Goal: Transaction & Acquisition: Book appointment/travel/reservation

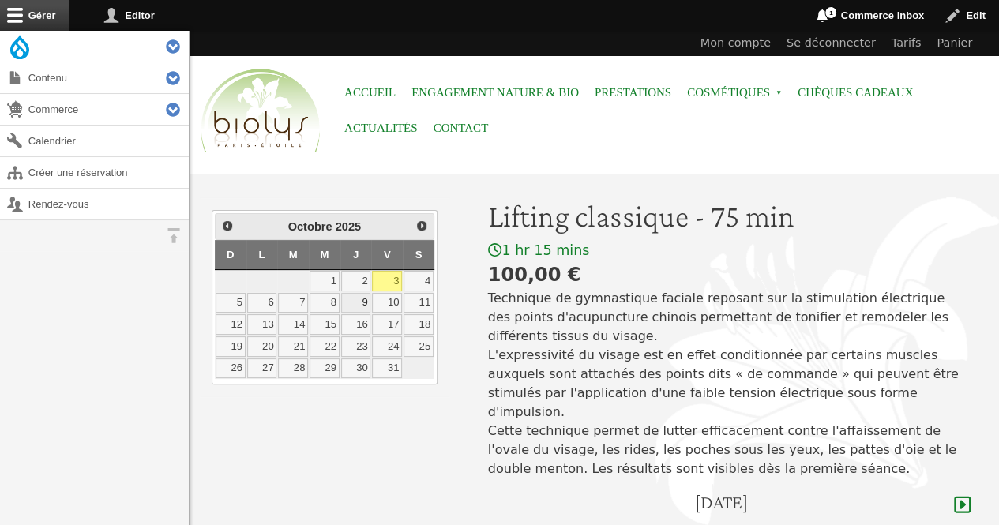
click at [354, 300] on link "9" at bounding box center [356, 303] width 30 height 21
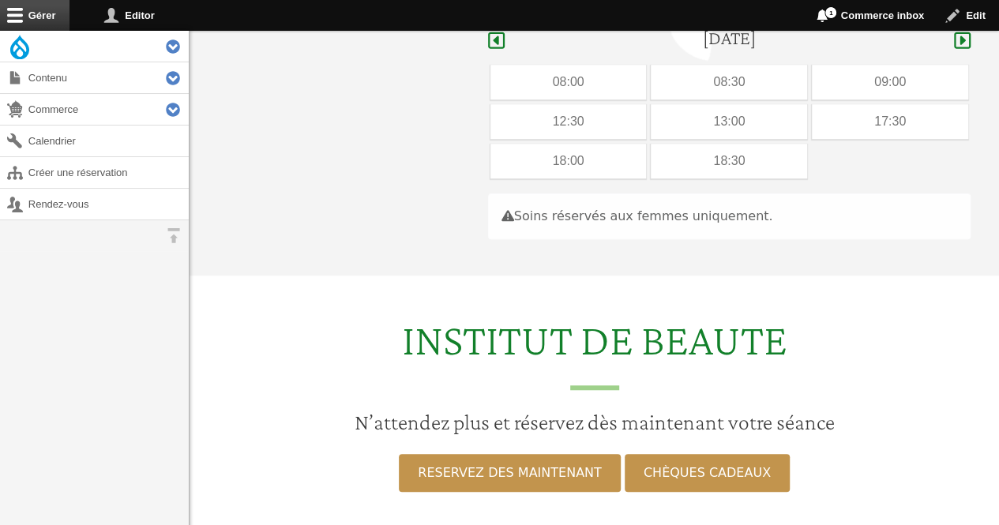
scroll to position [471, 0]
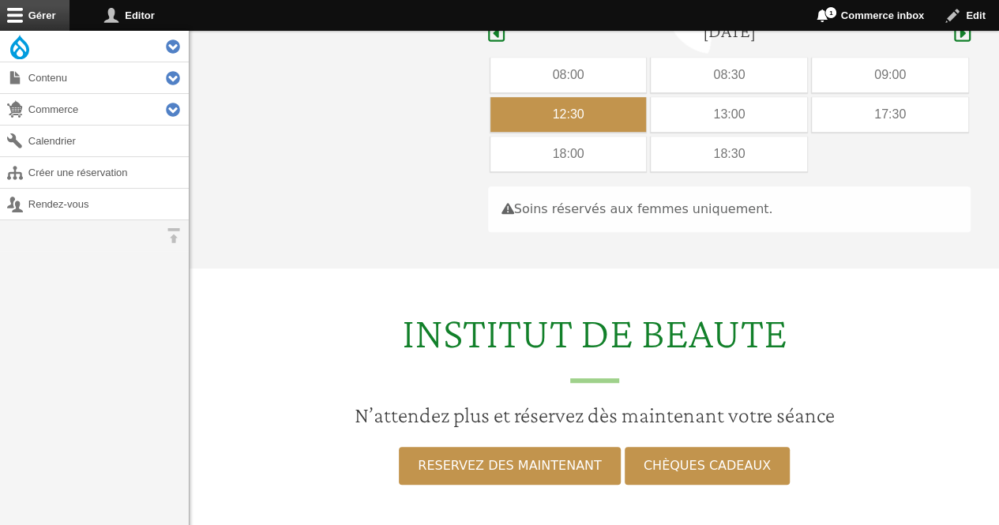
click at [590, 97] on div "12:30" at bounding box center [568, 114] width 156 height 35
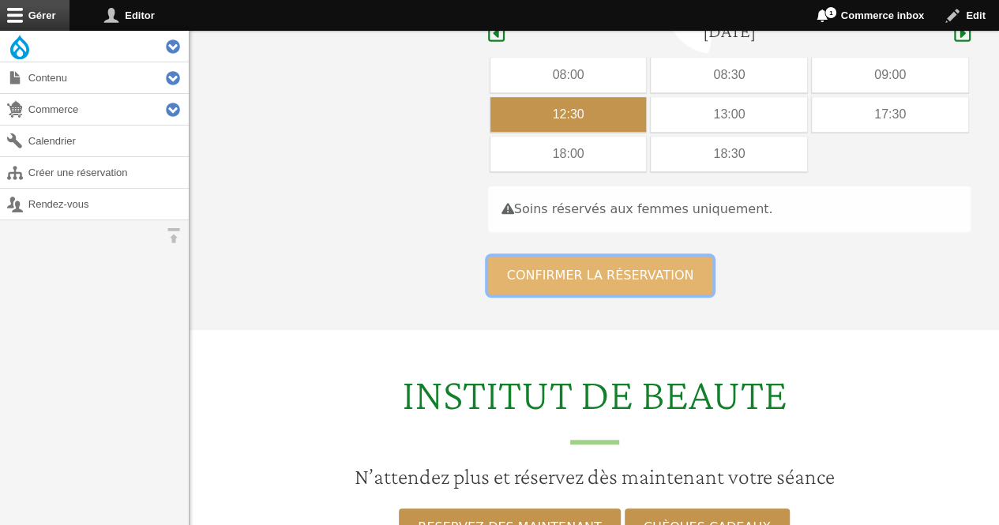
click at [556, 257] on button "Confirmer la réservation" at bounding box center [600, 276] width 225 height 38
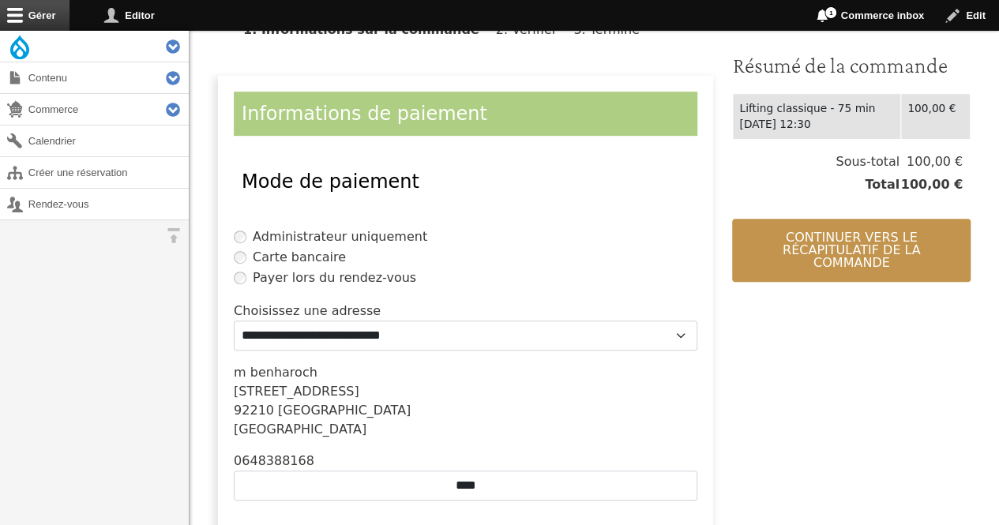
scroll to position [513, 0]
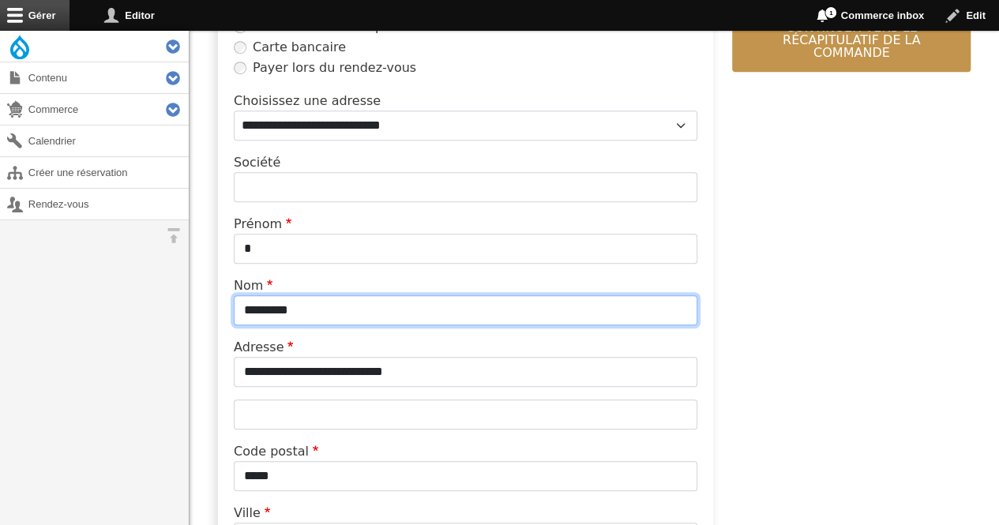
click at [316, 312] on input "*********" at bounding box center [465, 310] width 463 height 30
type input "*"
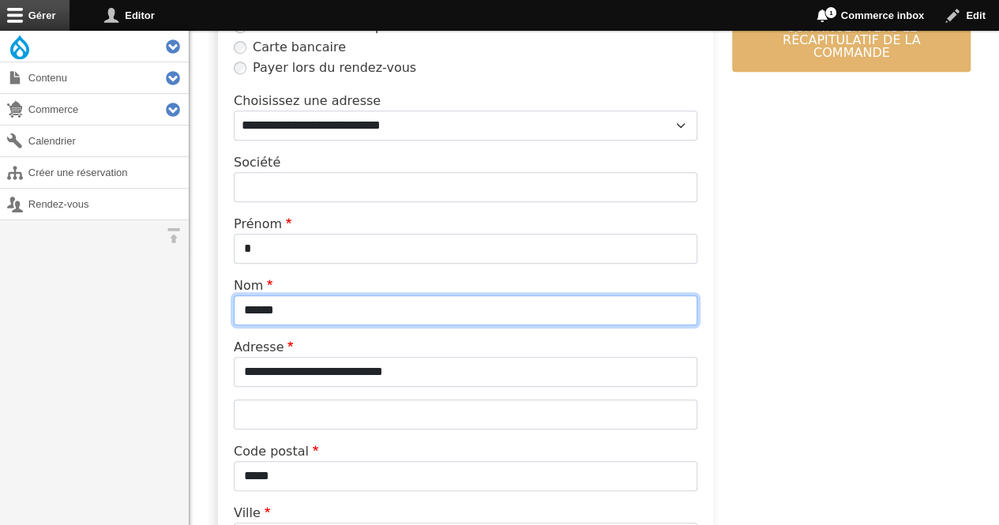
type input "******"
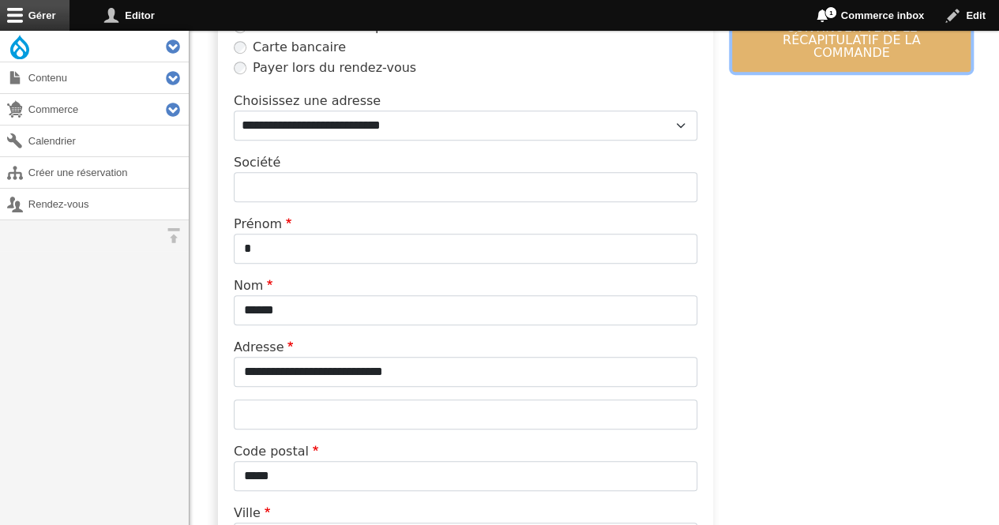
click at [913, 39] on button "Continuer vers le récapitulatif de la commande" at bounding box center [851, 40] width 238 height 63
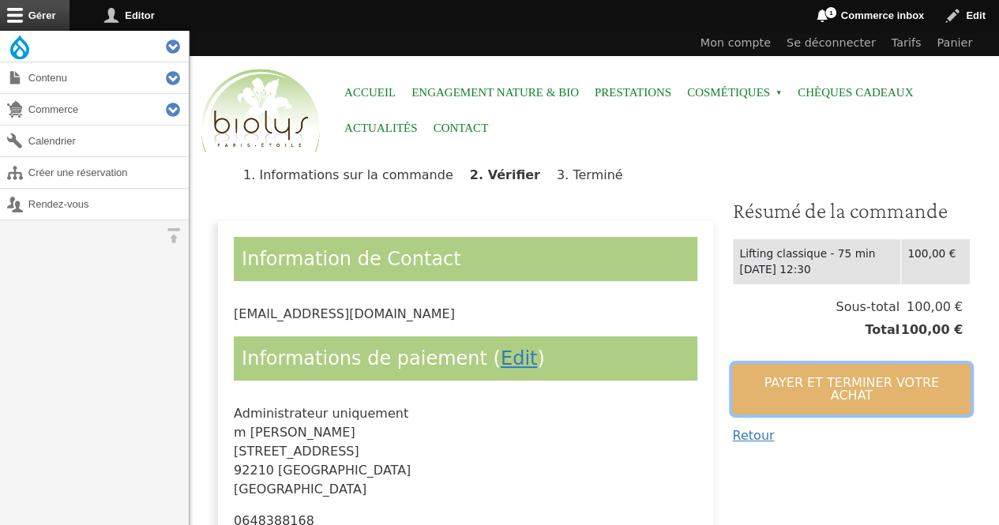
click at [873, 379] on button "Payer et terminer votre achat" at bounding box center [851, 389] width 238 height 51
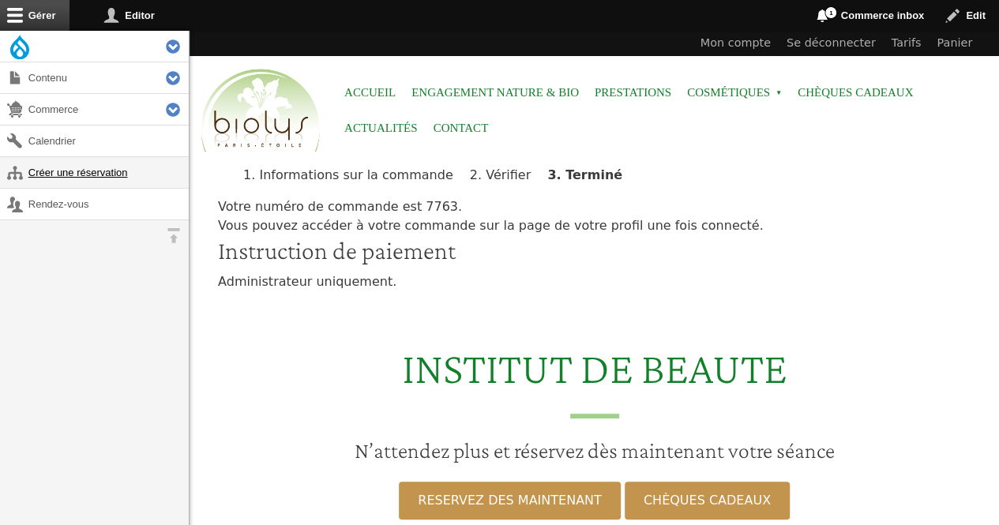
click at [96, 177] on link "Créer une réservation" at bounding box center [94, 172] width 189 height 31
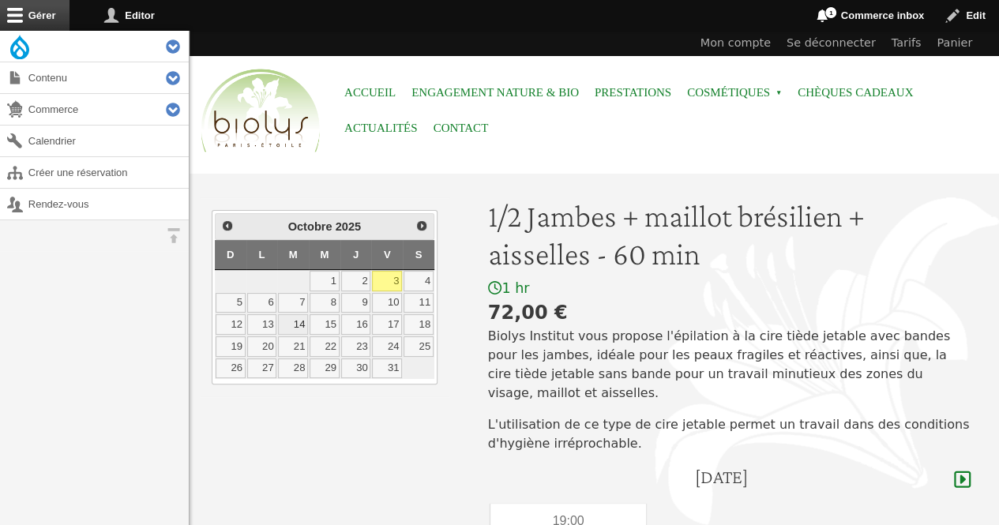
click at [295, 321] on link "14" at bounding box center [293, 324] width 30 height 21
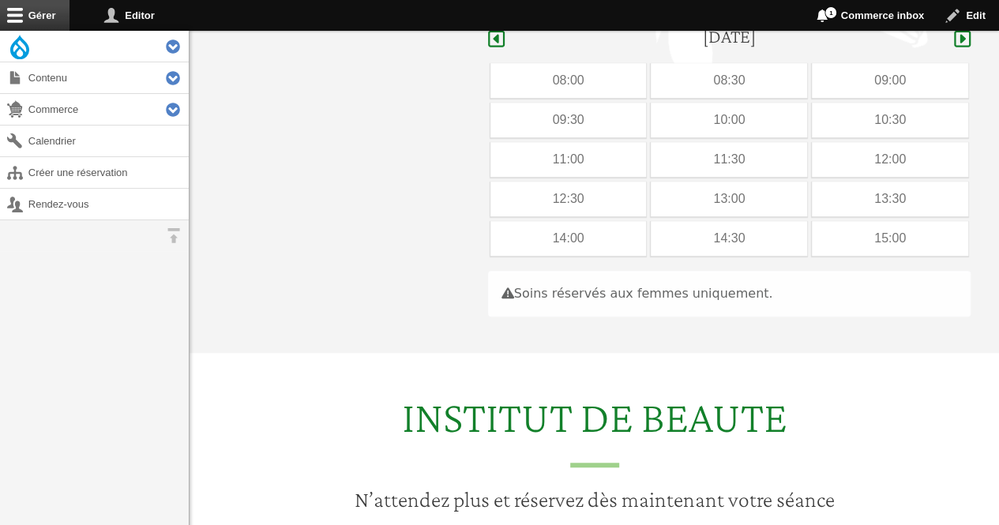
scroll to position [446, 0]
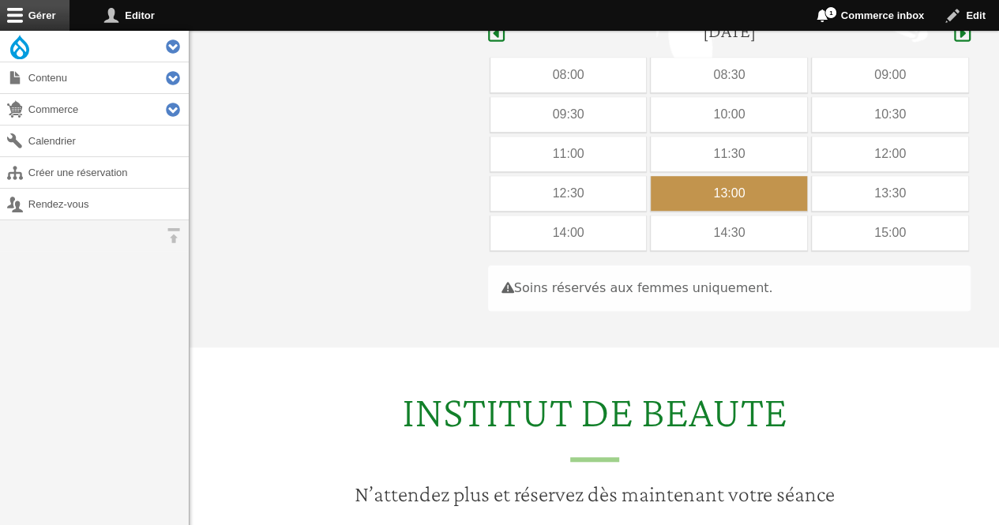
click at [763, 176] on div "13:00" at bounding box center [728, 193] width 156 height 35
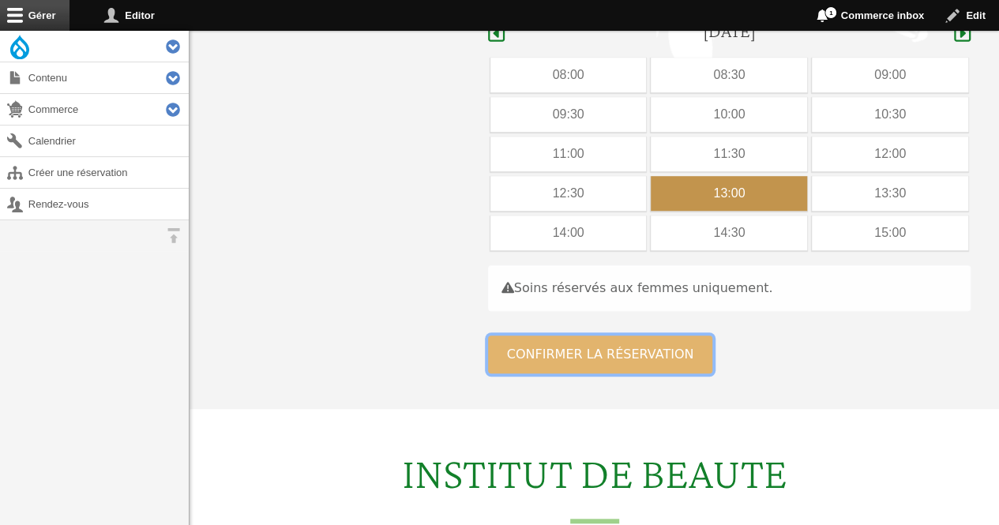
click at [613, 335] on button "Confirmer la réservation" at bounding box center [600, 354] width 225 height 38
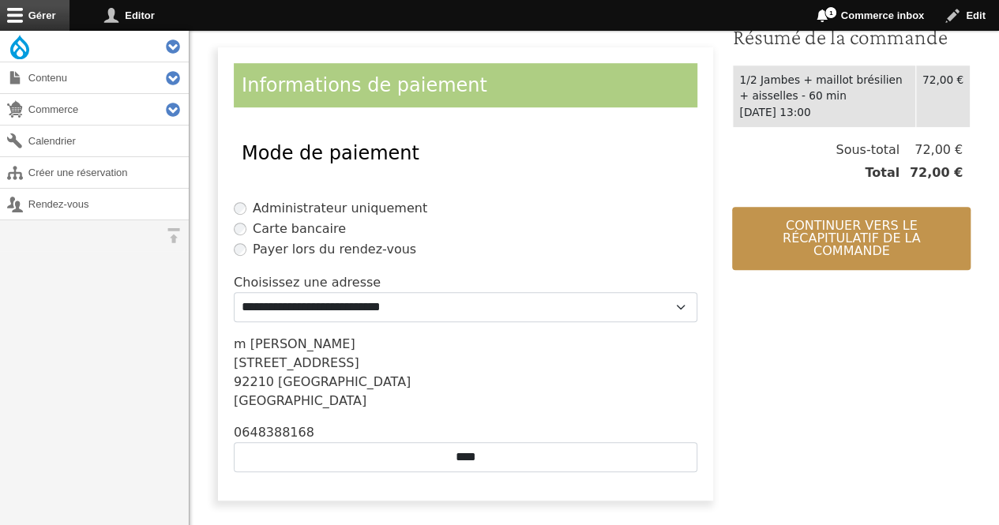
scroll to position [339, 0]
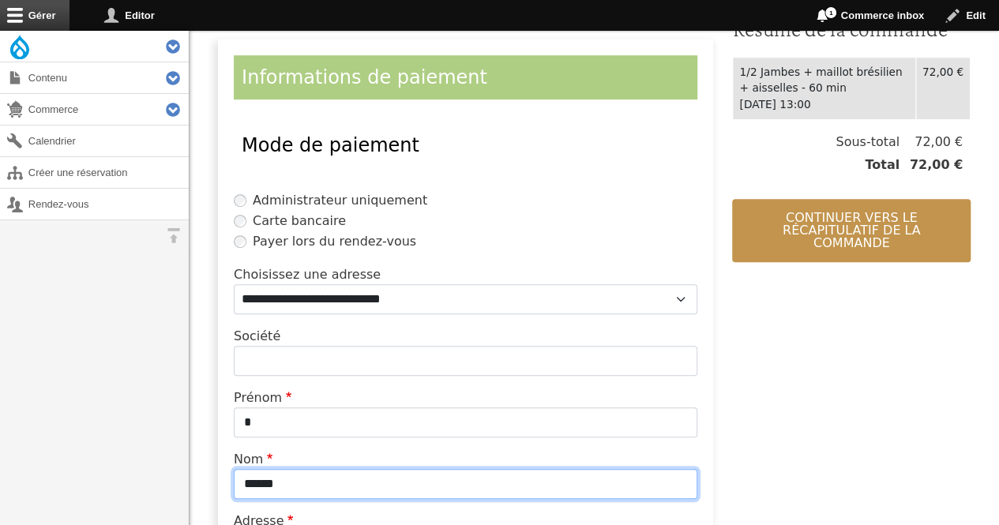
click at [350, 469] on input "******" at bounding box center [465, 484] width 463 height 30
type input "*"
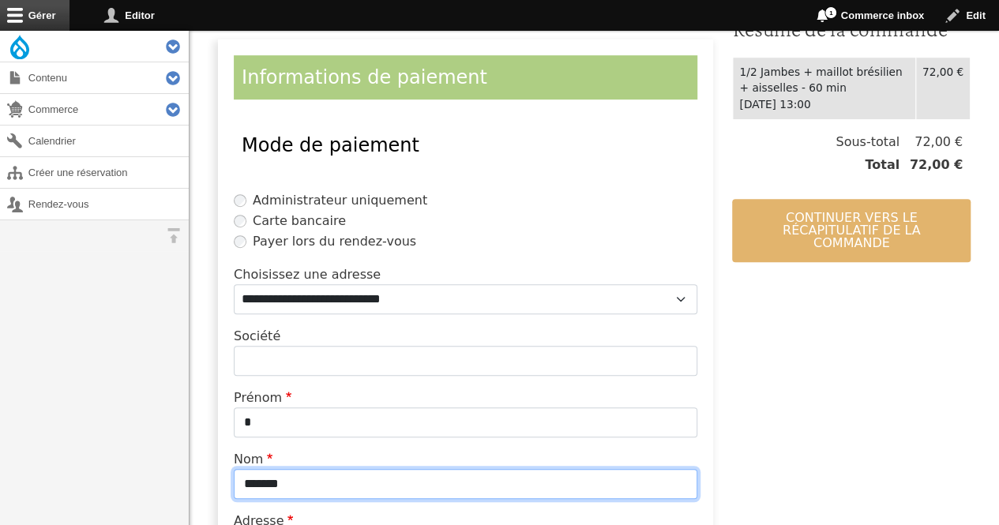
type input "*******"
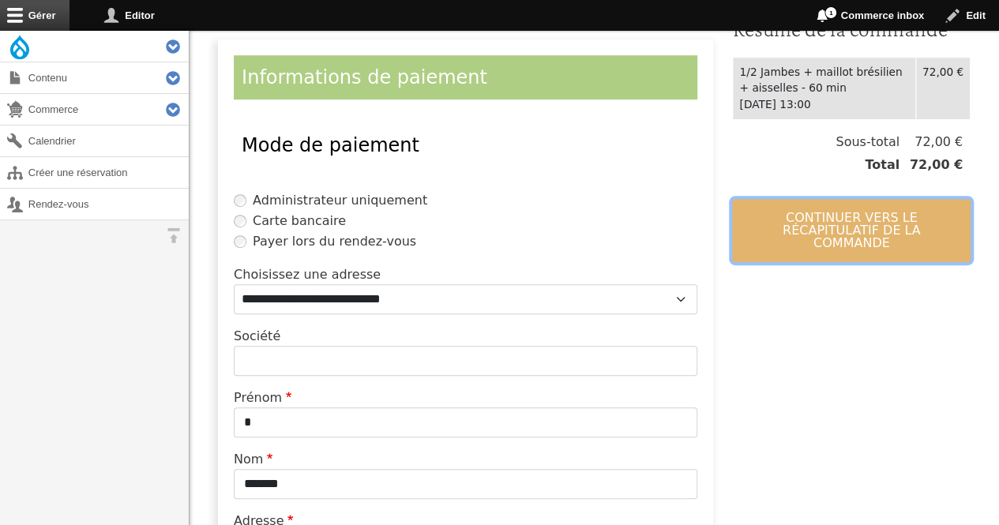
click at [763, 213] on button "Continuer vers le récapitulatif de la commande" at bounding box center [851, 230] width 238 height 63
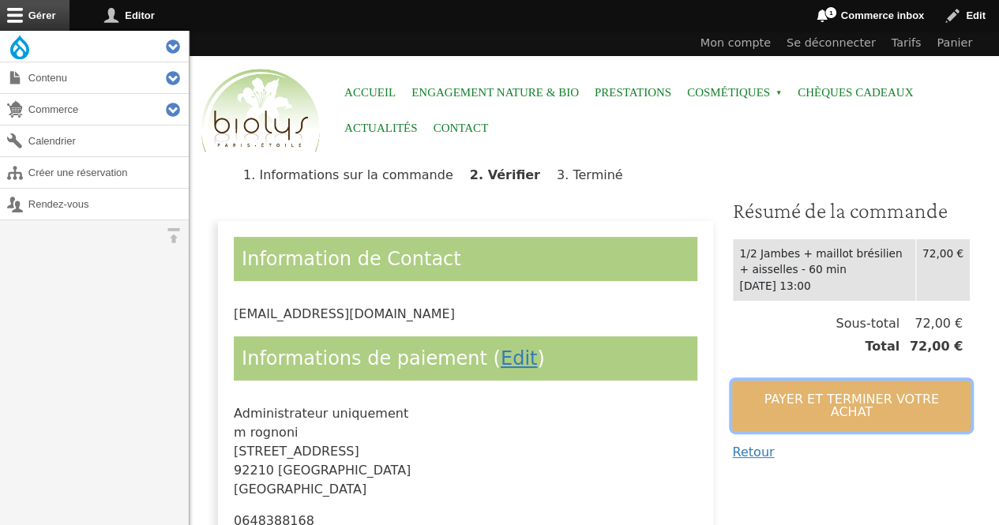
click at [778, 403] on button "Payer et terminer votre achat" at bounding box center [851, 405] width 238 height 51
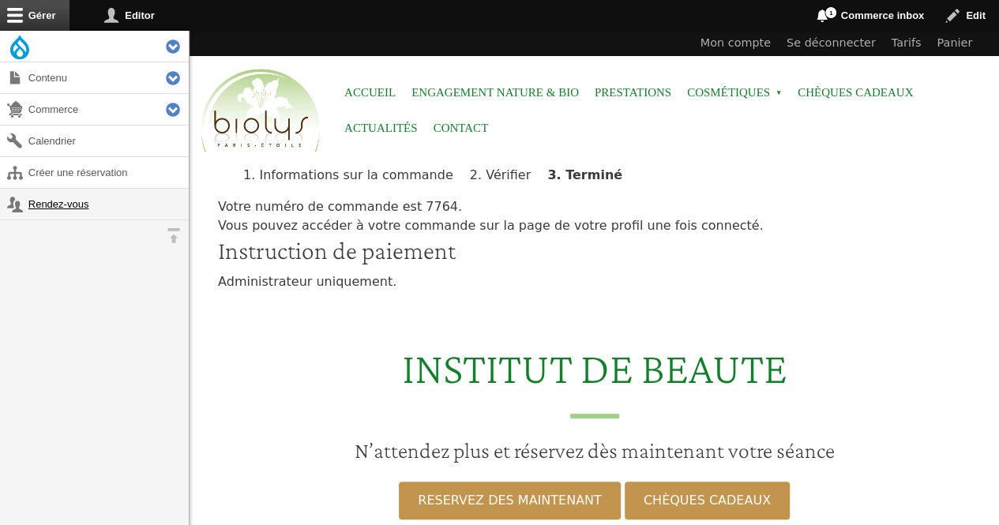
click at [72, 204] on link "Rendez-vous" at bounding box center [94, 204] width 189 height 31
